Goal: Task Accomplishment & Management: Manage account settings

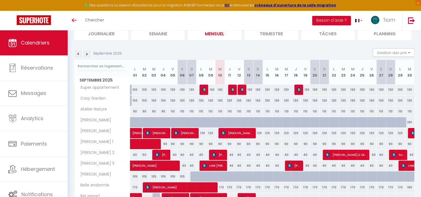
scroll to position [56, 0]
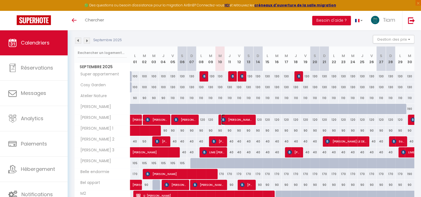
click at [245, 121] on span "[PERSON_NAME] [PERSON_NAME]" at bounding box center [236, 119] width 31 height 11
select select "OK"
select select "KO"
select select "1"
select select "0"
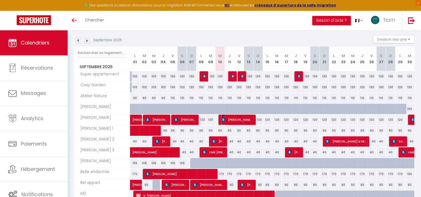
select select "1"
select select
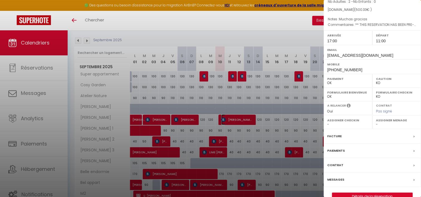
scroll to position [79, 0]
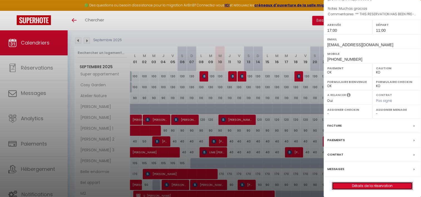
click at [374, 183] on link "Détails de la réservation" at bounding box center [373, 185] width 80 height 7
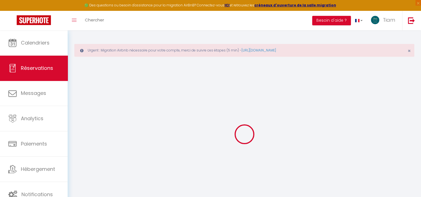
select select
checkbox input "false"
select select
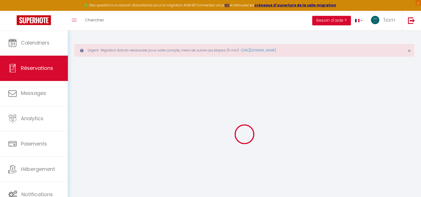
checkbox input "false"
type textarea "** THIS RESERVATION HAS BEEN PRE-PAID ** BOOKING NOTE : Payment charge is EUR 7…"
type textarea "Muchas gracias"
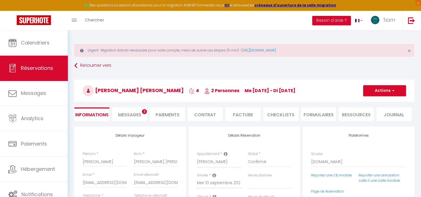
type input "40"
type input "13.21"
select select
checkbox input "false"
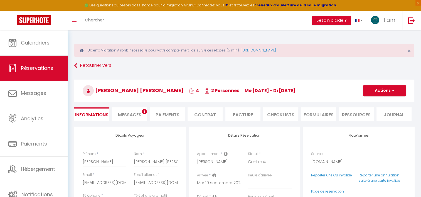
select select "17:00"
select select "11:00"
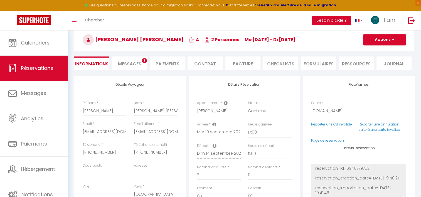
scroll to position [51, 0]
click at [391, 40] on button "Actions" at bounding box center [384, 40] width 43 height 11
